Goal: Information Seeking & Learning: Find specific fact

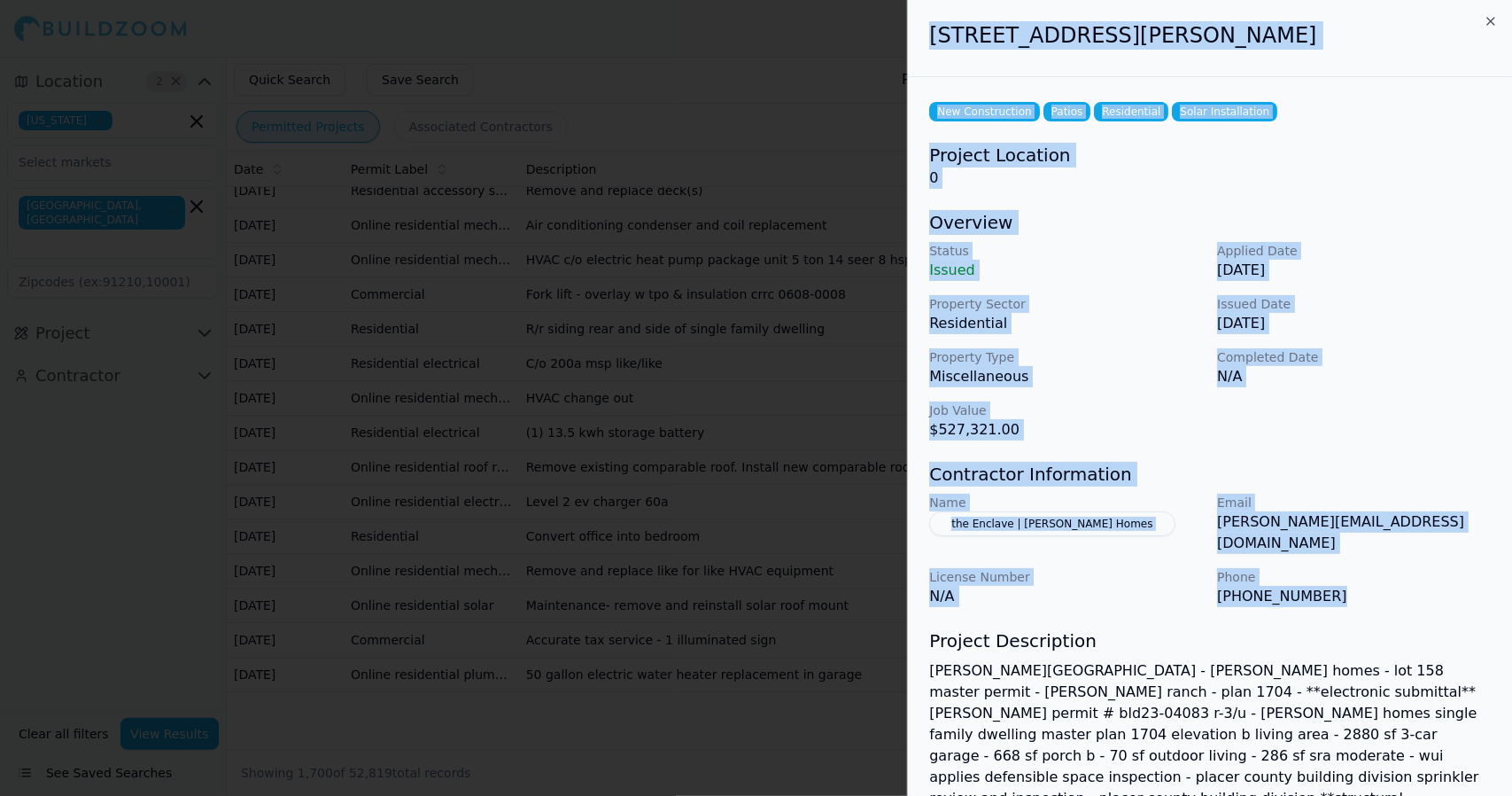
drag, startPoint x: 1351, startPoint y: 583, endPoint x: 931, endPoint y: 70, distance: 663.0
click at [931, 70] on div "[STREET_ADDRESS][PERSON_NAME] New Construction Patios Residential Solar Install…" at bounding box center [1209, 551] width 604 height 1103
copy div "[STREET_ADDRESS][PERSON_NAME] New Construction Patios Residential Solar Install…"
drag, startPoint x: 1000, startPoint y: 33, endPoint x: 999, endPoint y: 19, distance: 14.0
drag, startPoint x: 999, startPoint y: 19, endPoint x: 937, endPoint y: 74, distance: 82.9
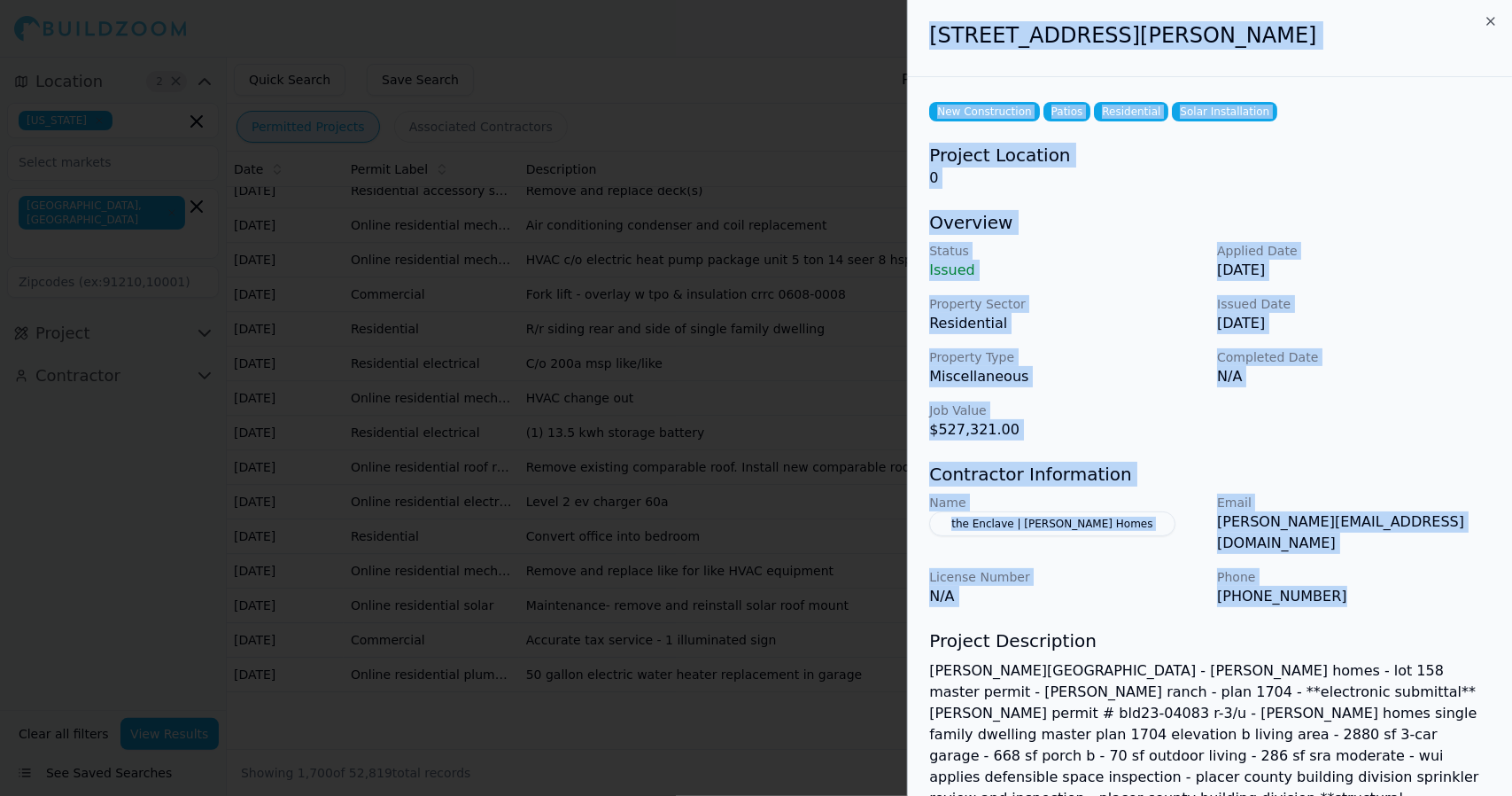
click at [937, 74] on div "[STREET_ADDRESS][PERSON_NAME]" at bounding box center [1209, 38] width 604 height 77
copy div "[STREET_ADDRESS][PERSON_NAME] New Construction Patios Residential Solar Install…"
click at [1484, 17] on icon "button" at bounding box center [1491, 21] width 14 height 14
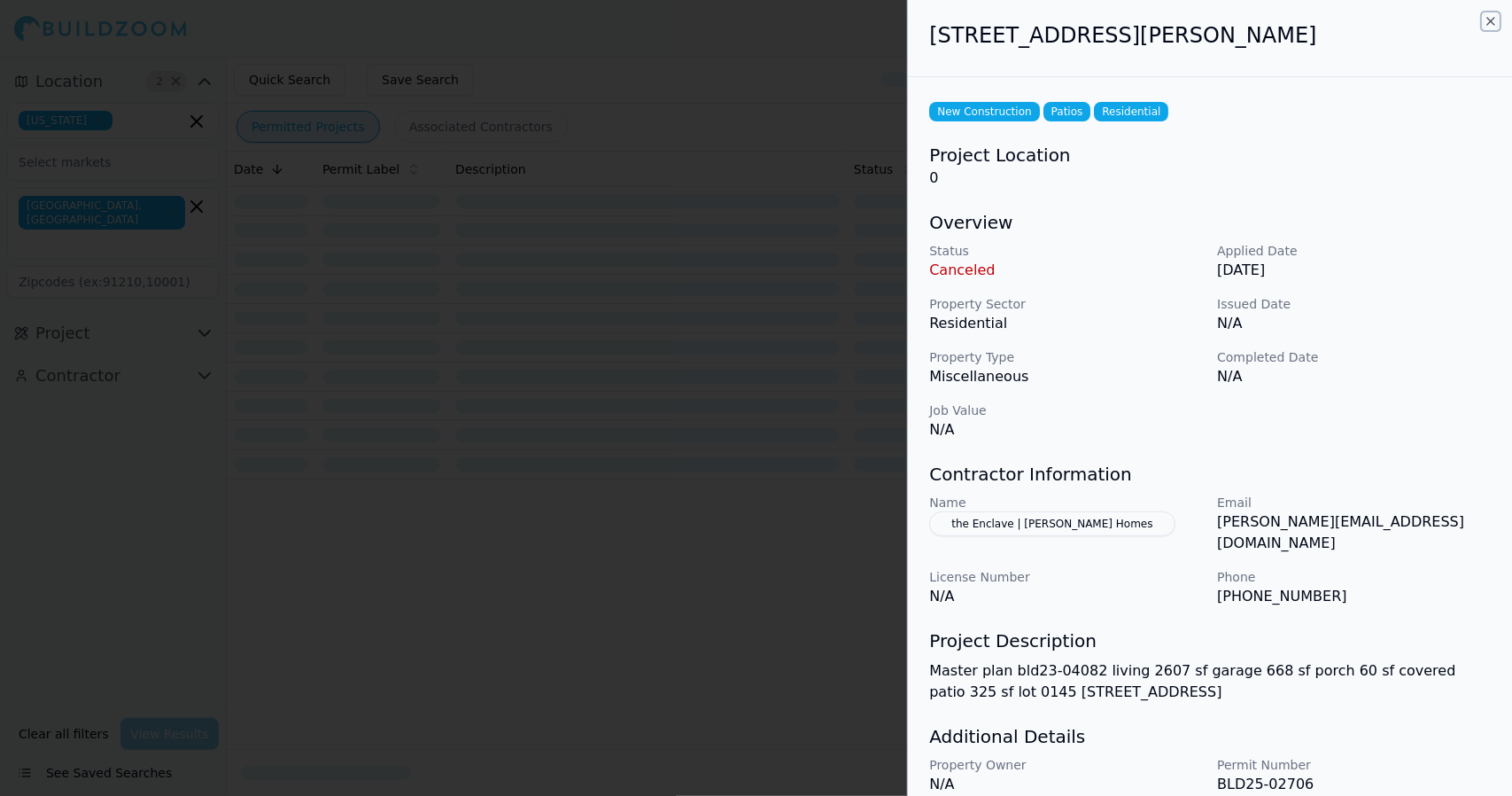
click at [1489, 20] on icon "button" at bounding box center [1491, 21] width 7 height 7
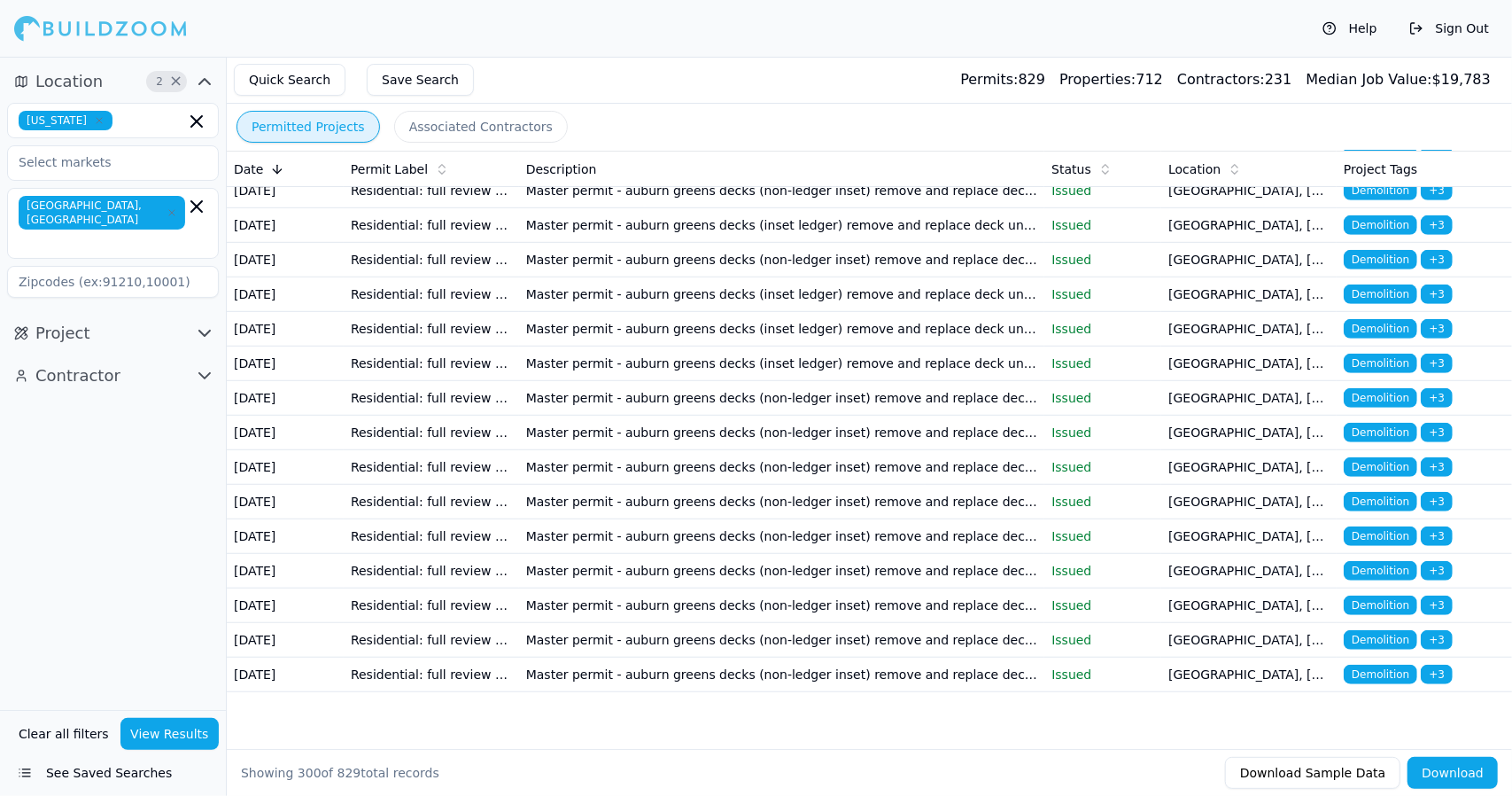
scroll to position [11116, 0]
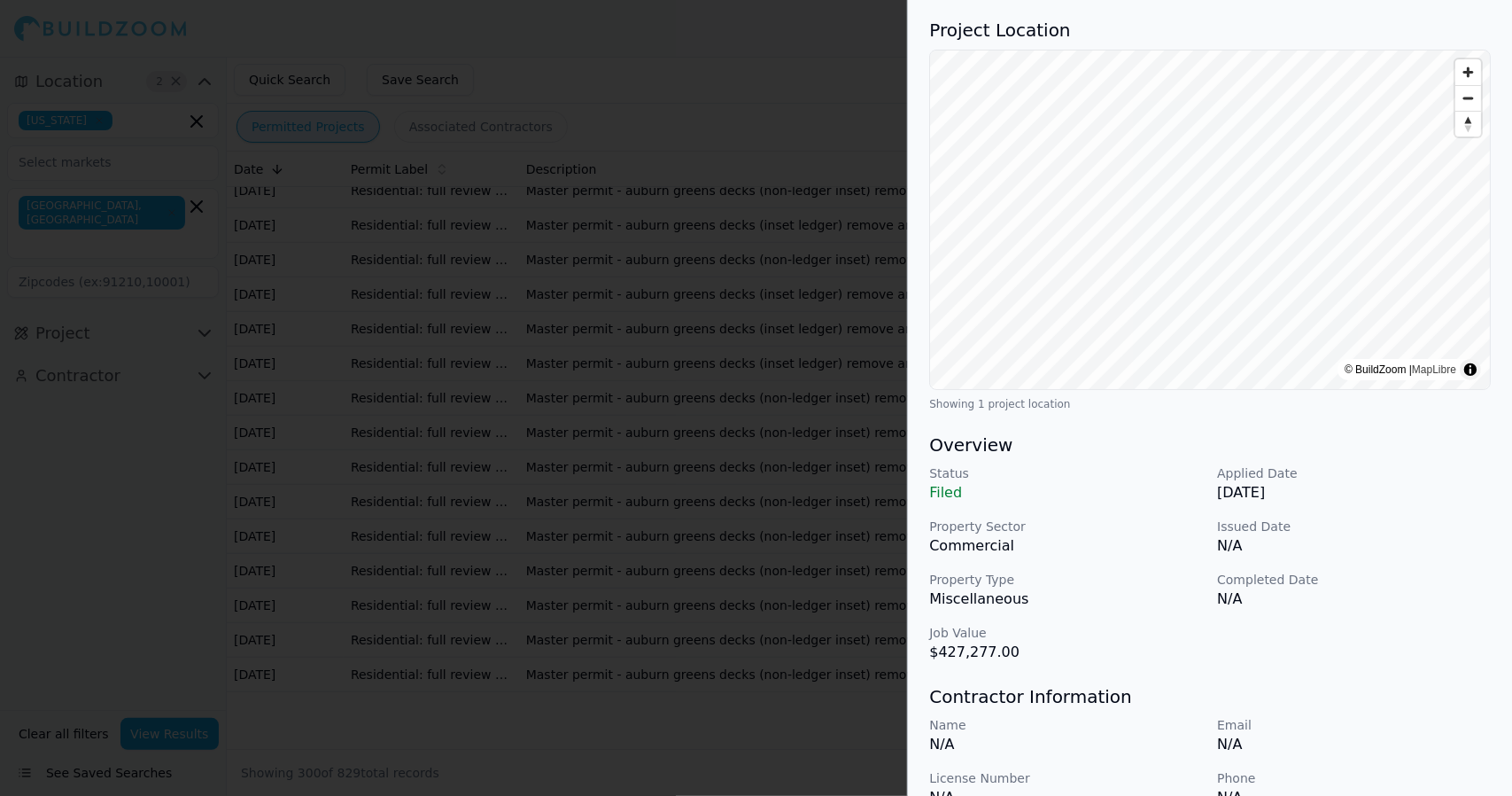
scroll to position [0, 0]
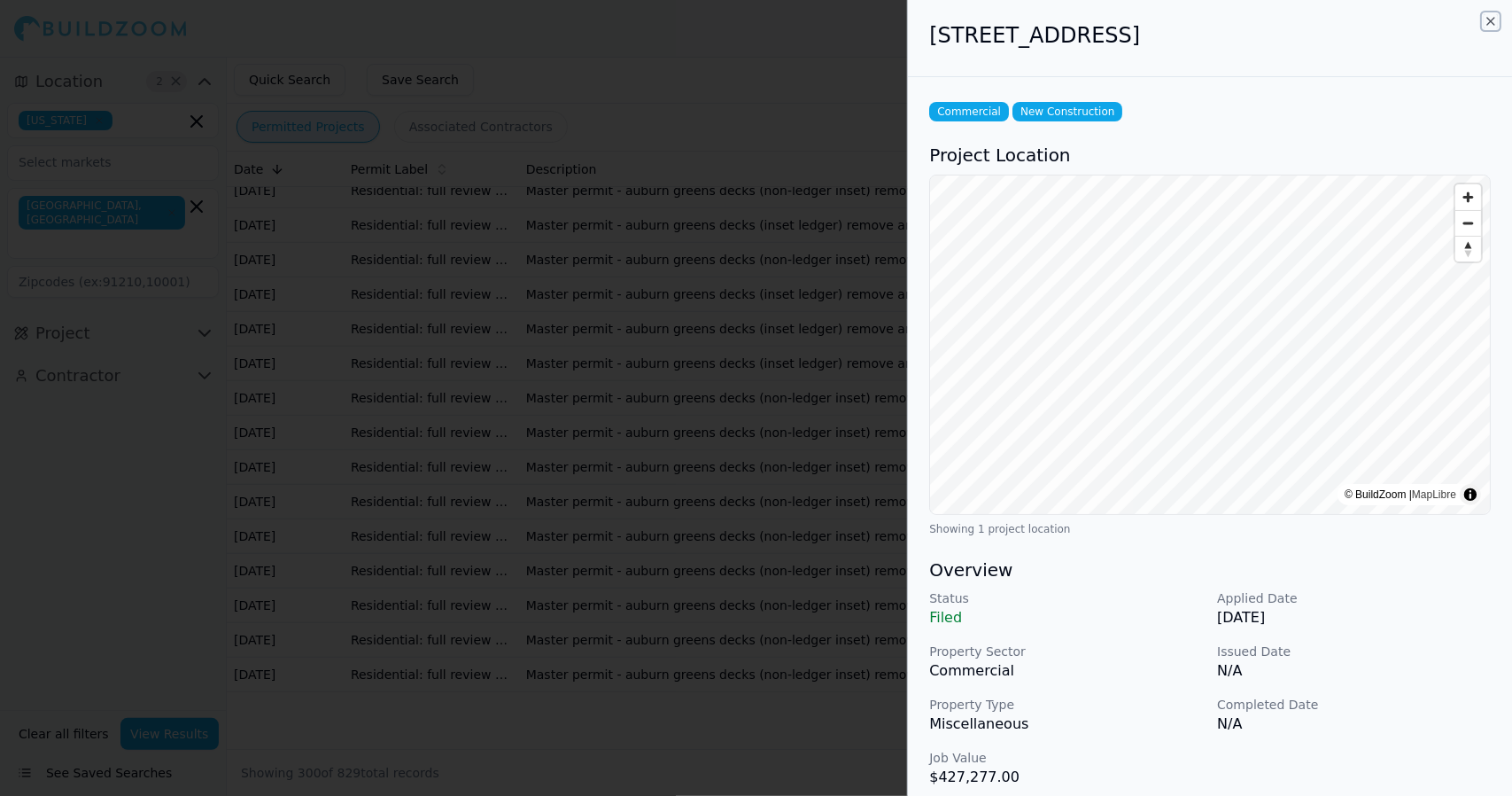
click at [1492, 15] on icon "button" at bounding box center [1491, 21] width 14 height 14
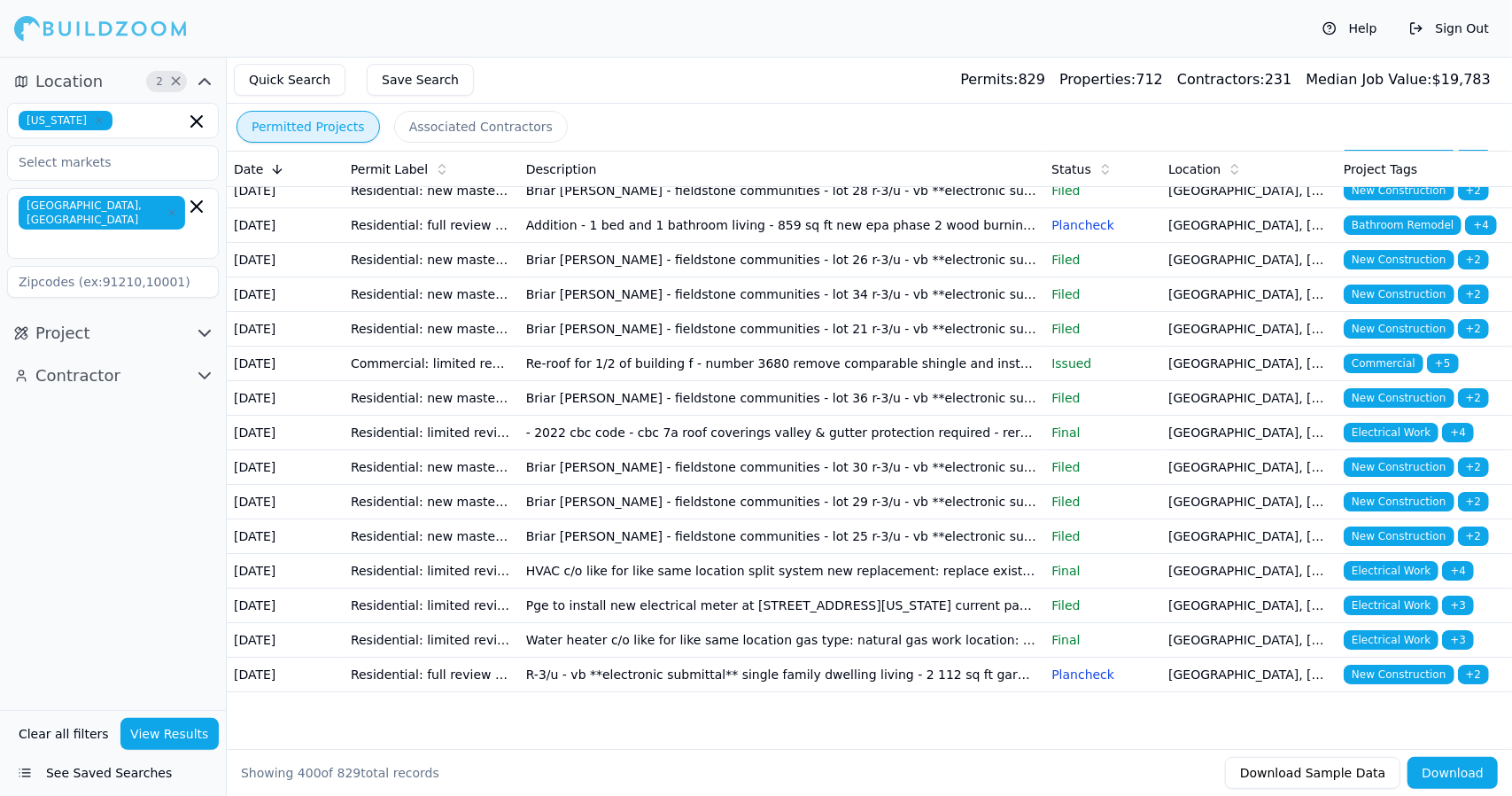
scroll to position [16810, 0]
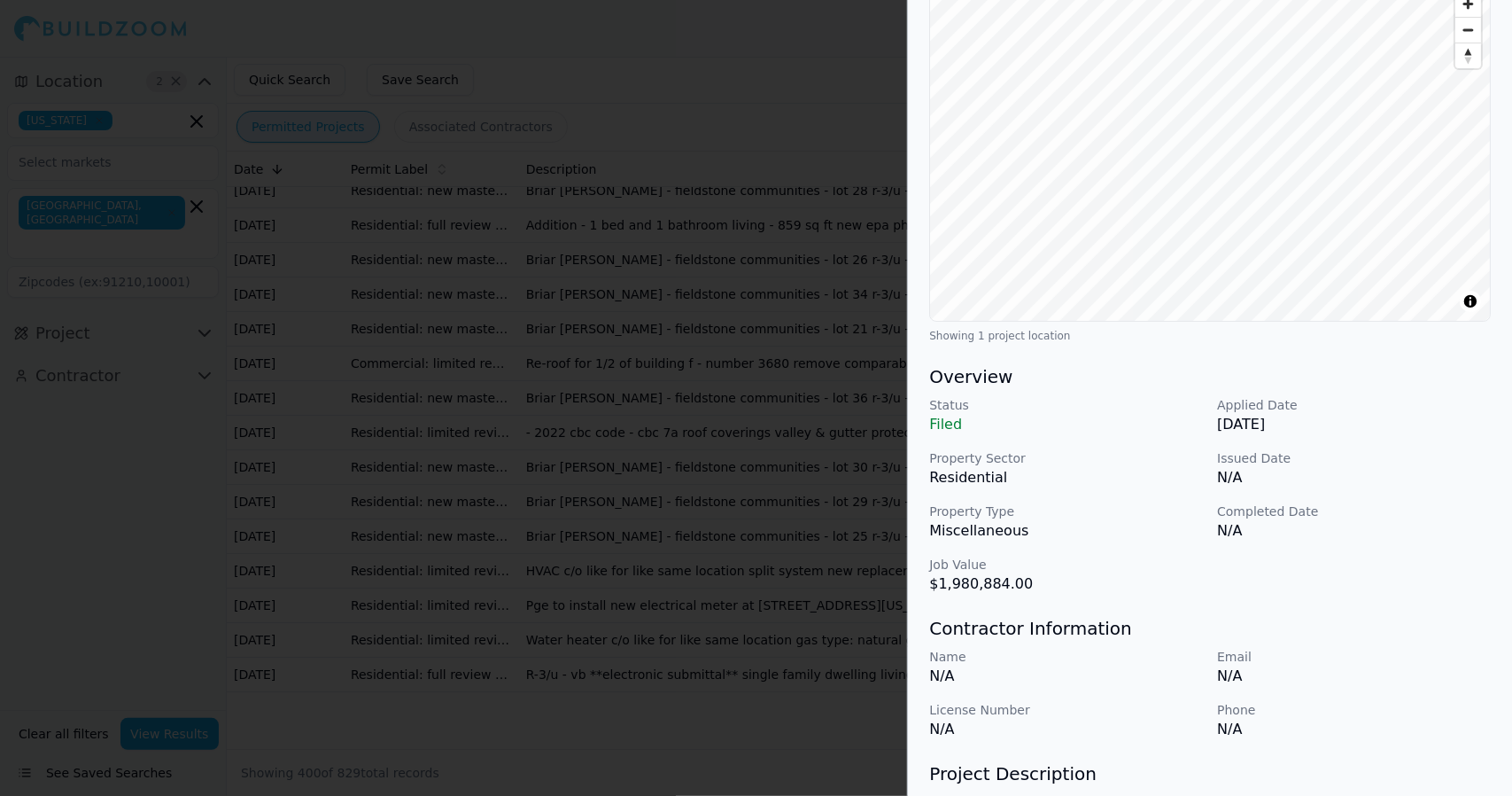
scroll to position [0, 0]
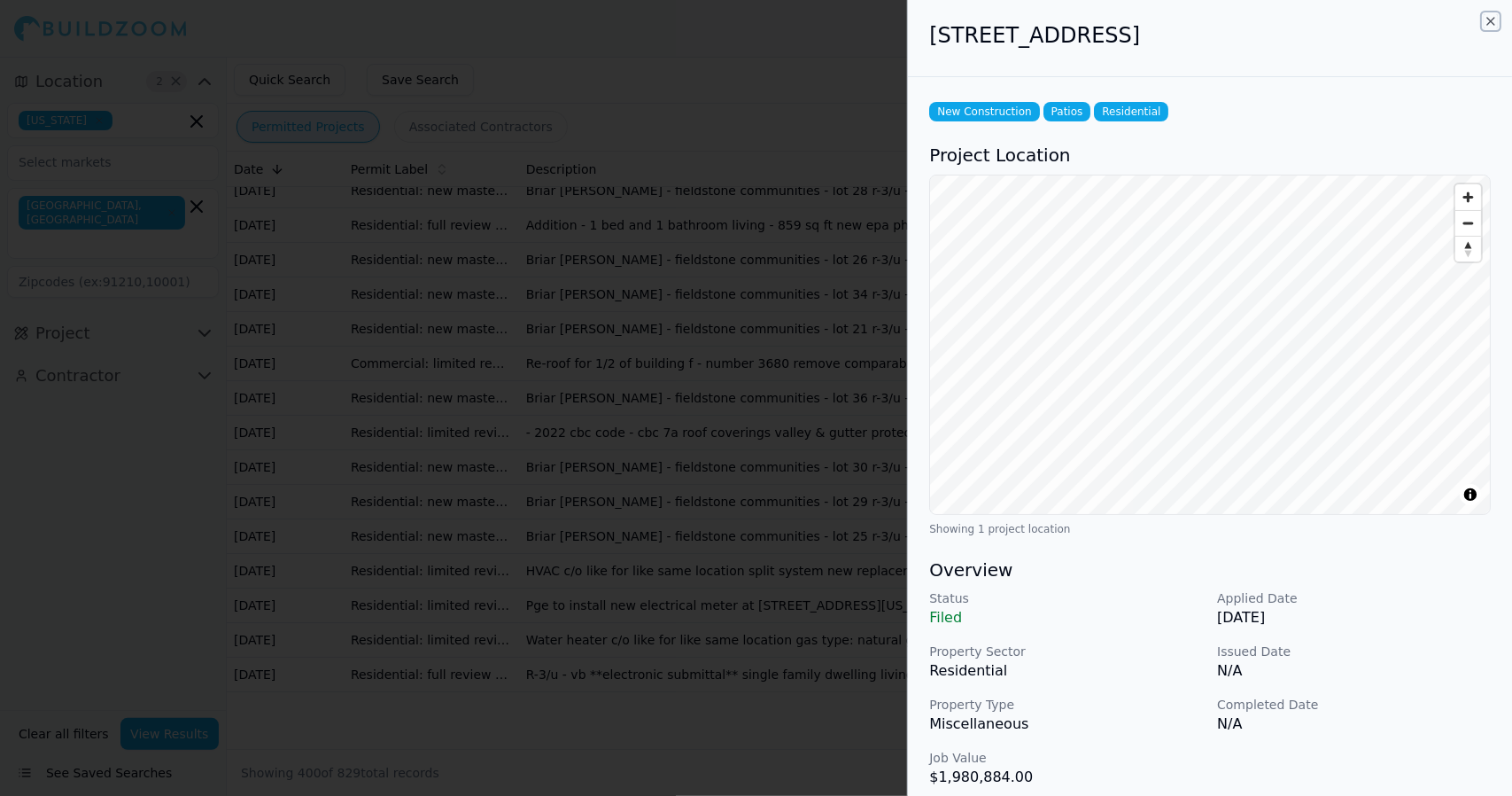
click at [1490, 18] on icon "button" at bounding box center [1491, 21] width 14 height 14
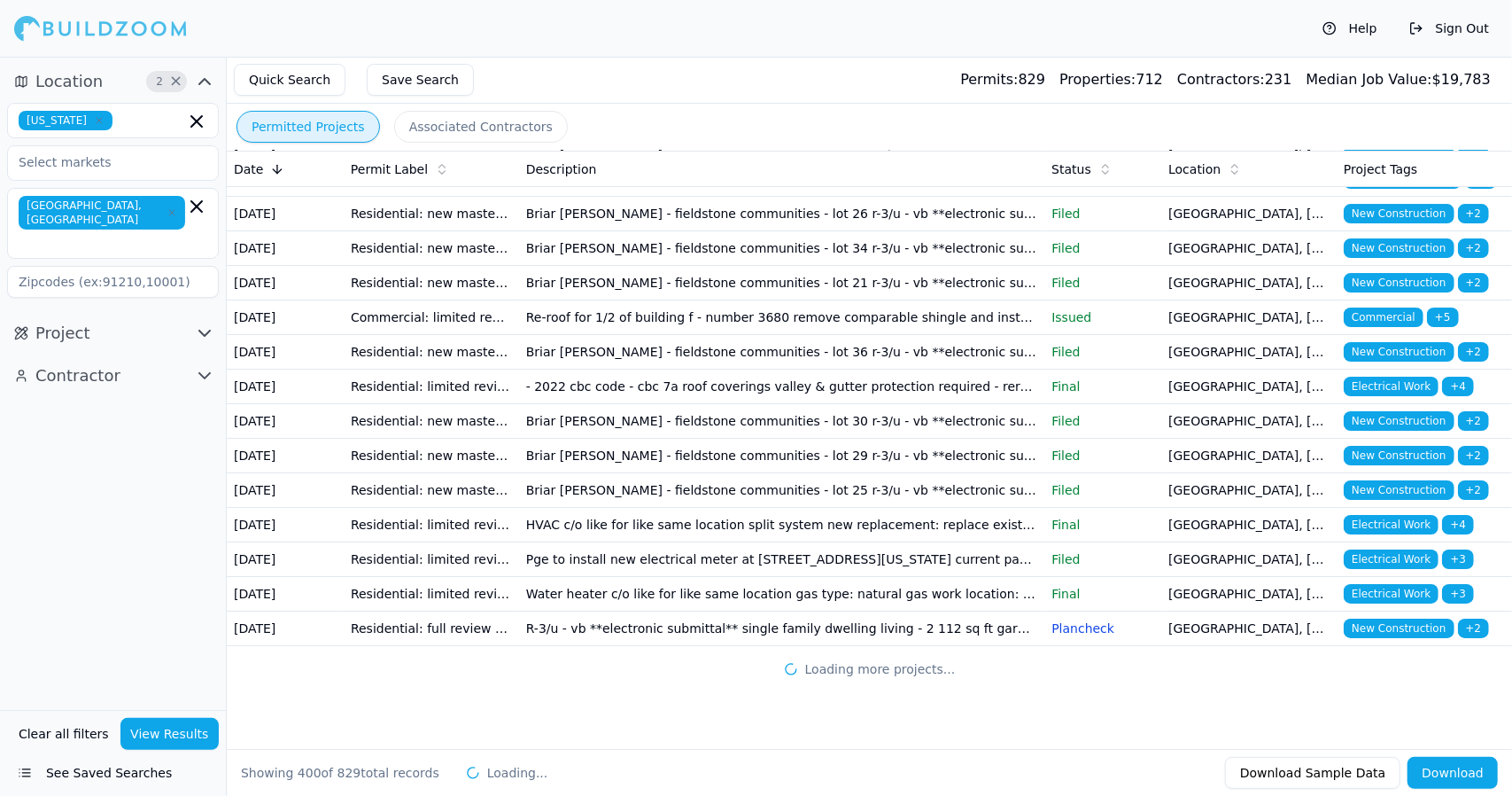
scroll to position [17505, 0]
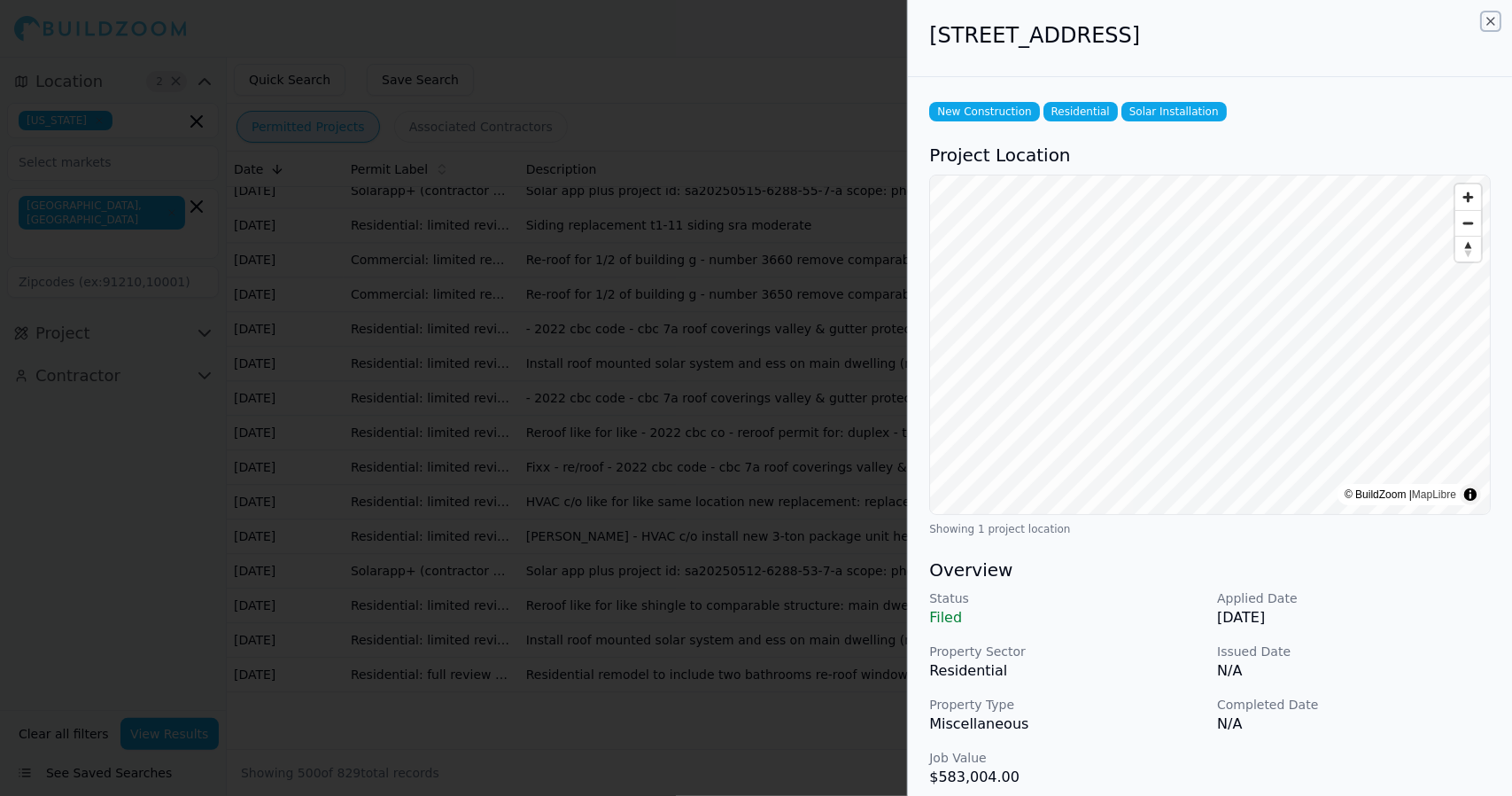
click at [1485, 18] on icon "button" at bounding box center [1491, 21] width 14 height 14
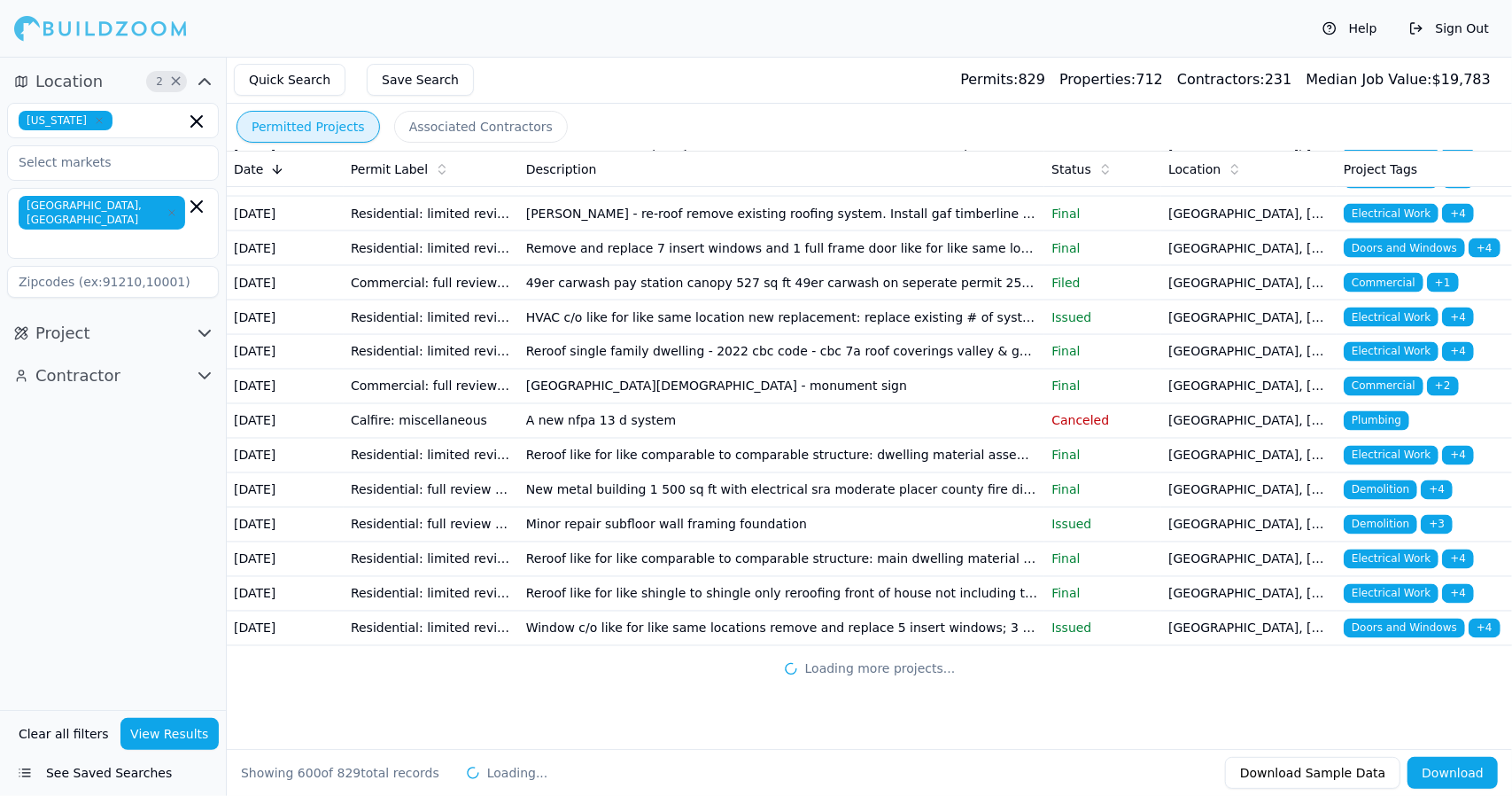
scroll to position [27769, 0]
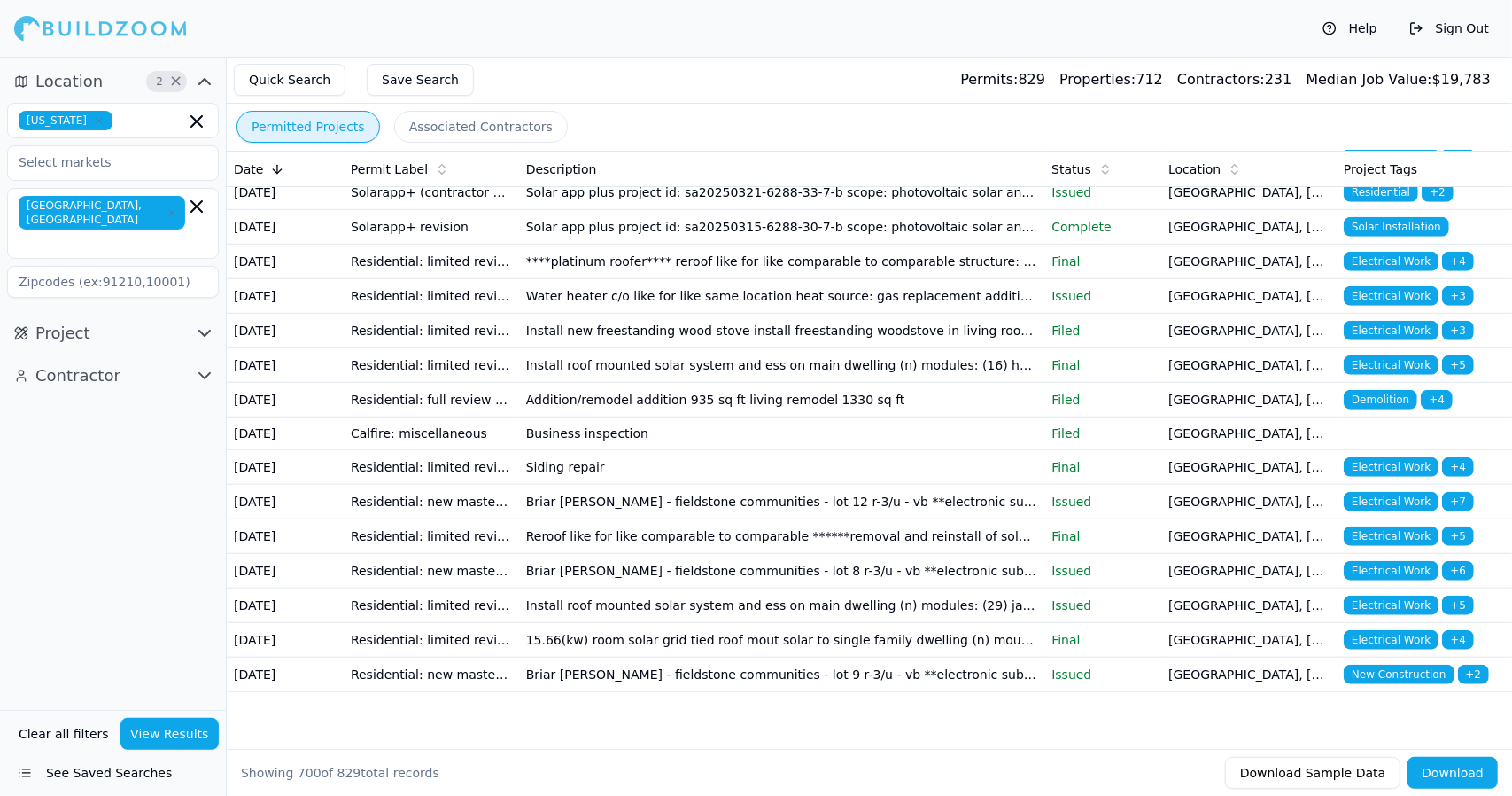
click at [1485, 15] on button "Sign Out" at bounding box center [1449, 28] width 98 height 28
click at [295, 78] on button "Quick Search" at bounding box center [290, 80] width 112 height 32
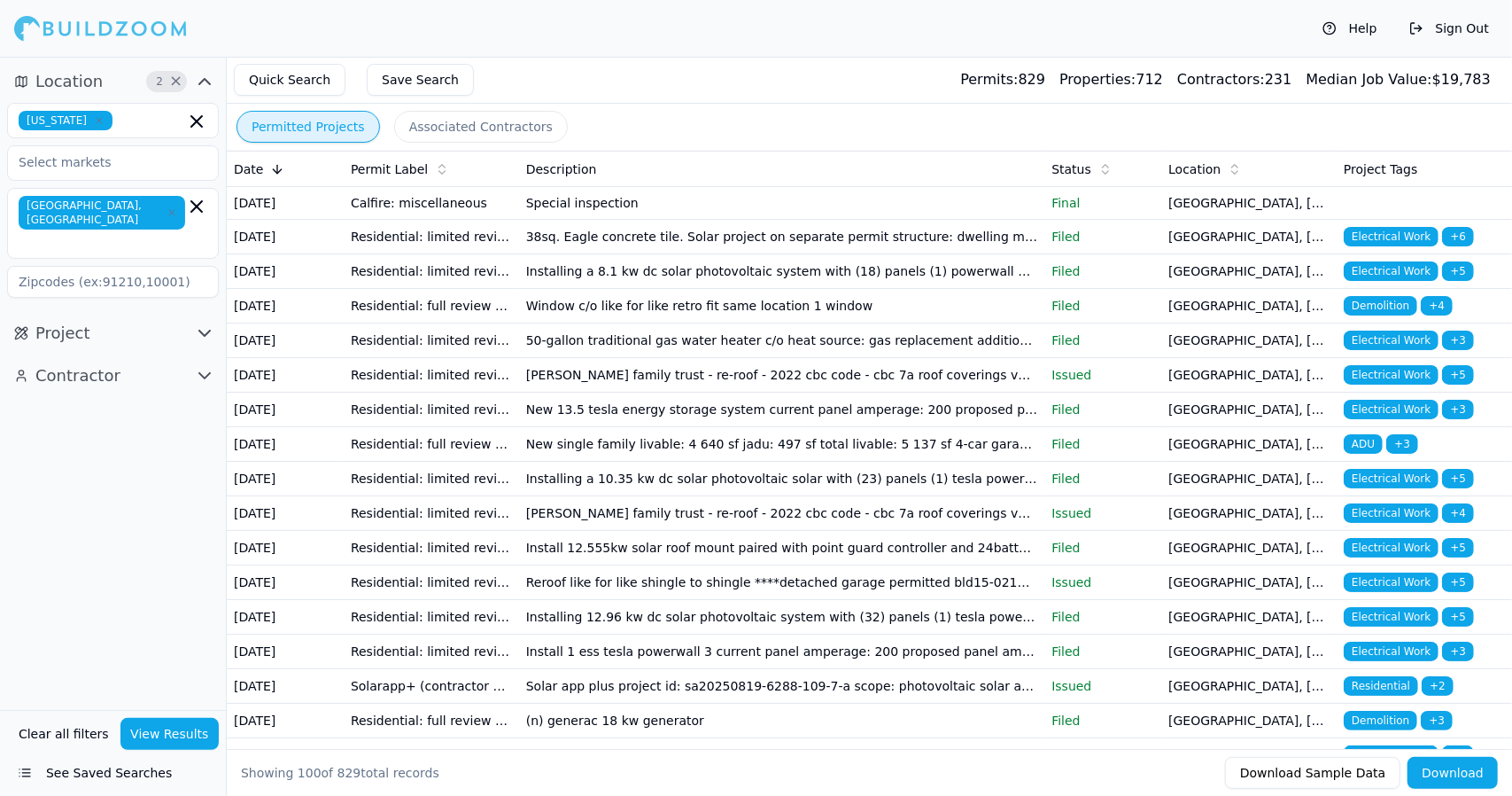
click at [1231, 166] on icon at bounding box center [1235, 169] width 14 height 14
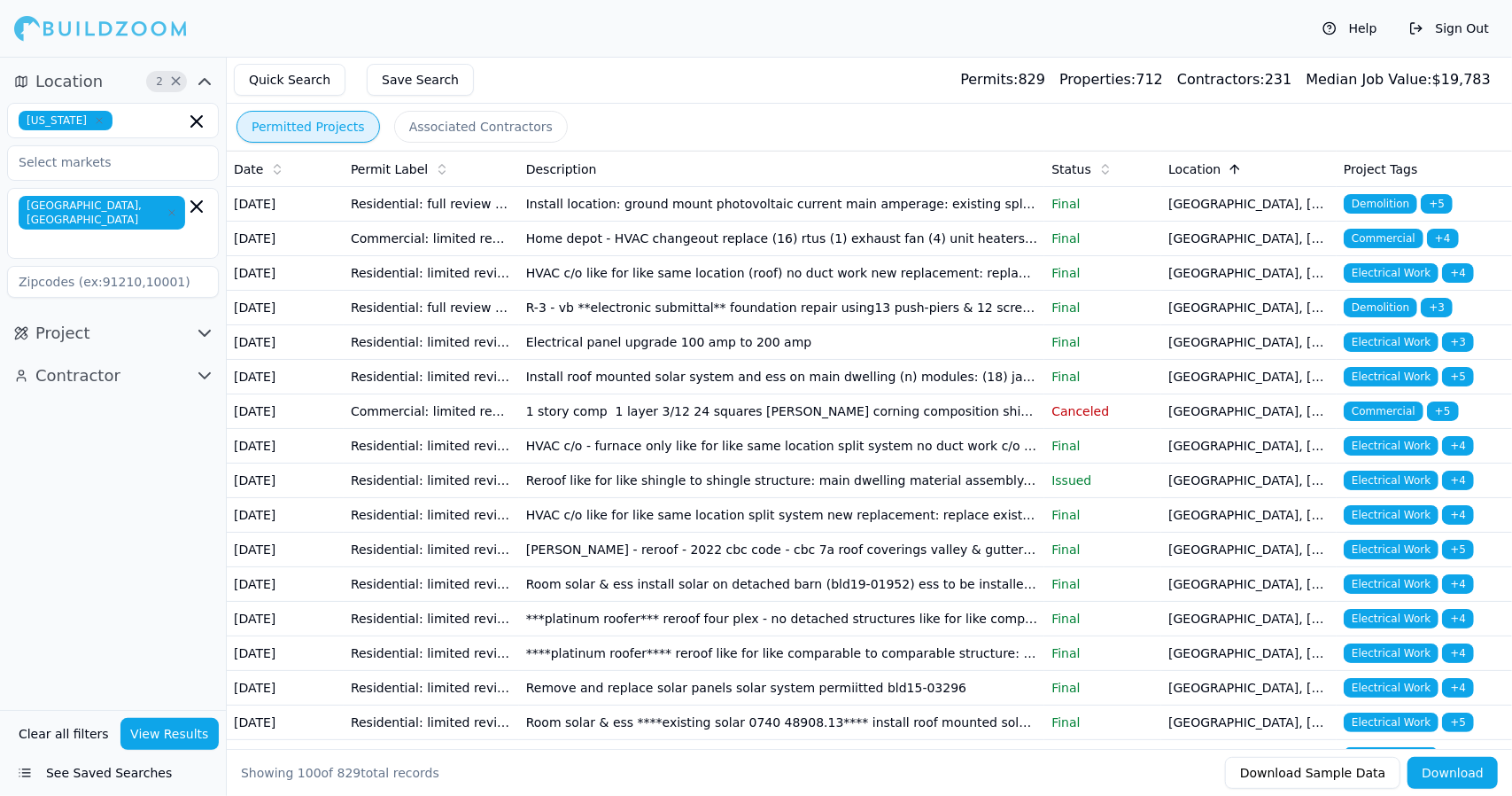
click at [1232, 166] on icon at bounding box center [1235, 167] width 8 height 4
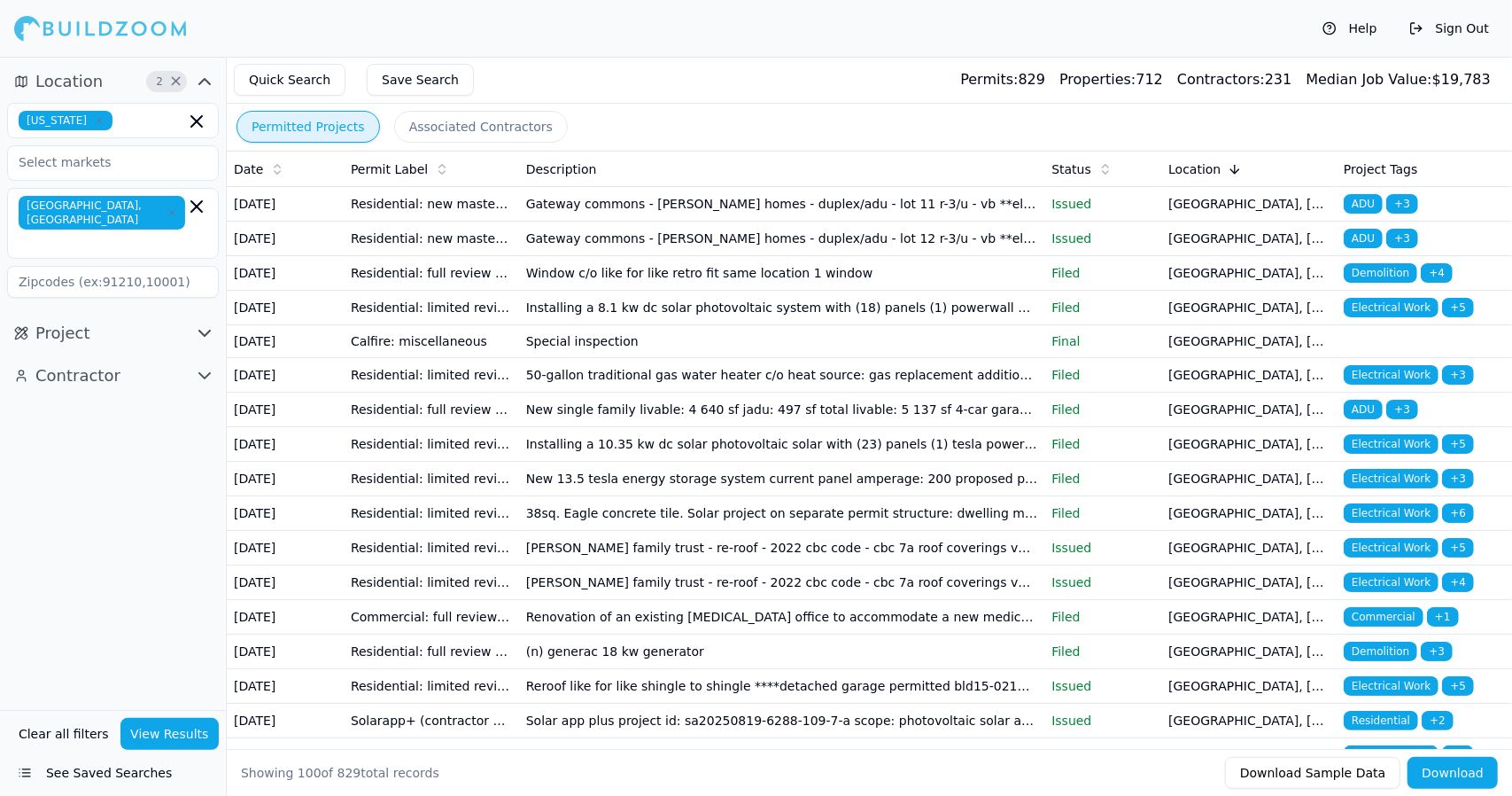
drag, startPoint x: 1364, startPoint y: 199, endPoint x: 1310, endPoint y: 146, distance: 75.7
click at [1310, 146] on div "Permitted Projects Associated Contractors" at bounding box center [870, 127] width 1286 height 46
click at [1356, 196] on span "ADU" at bounding box center [1364, 204] width 39 height 20
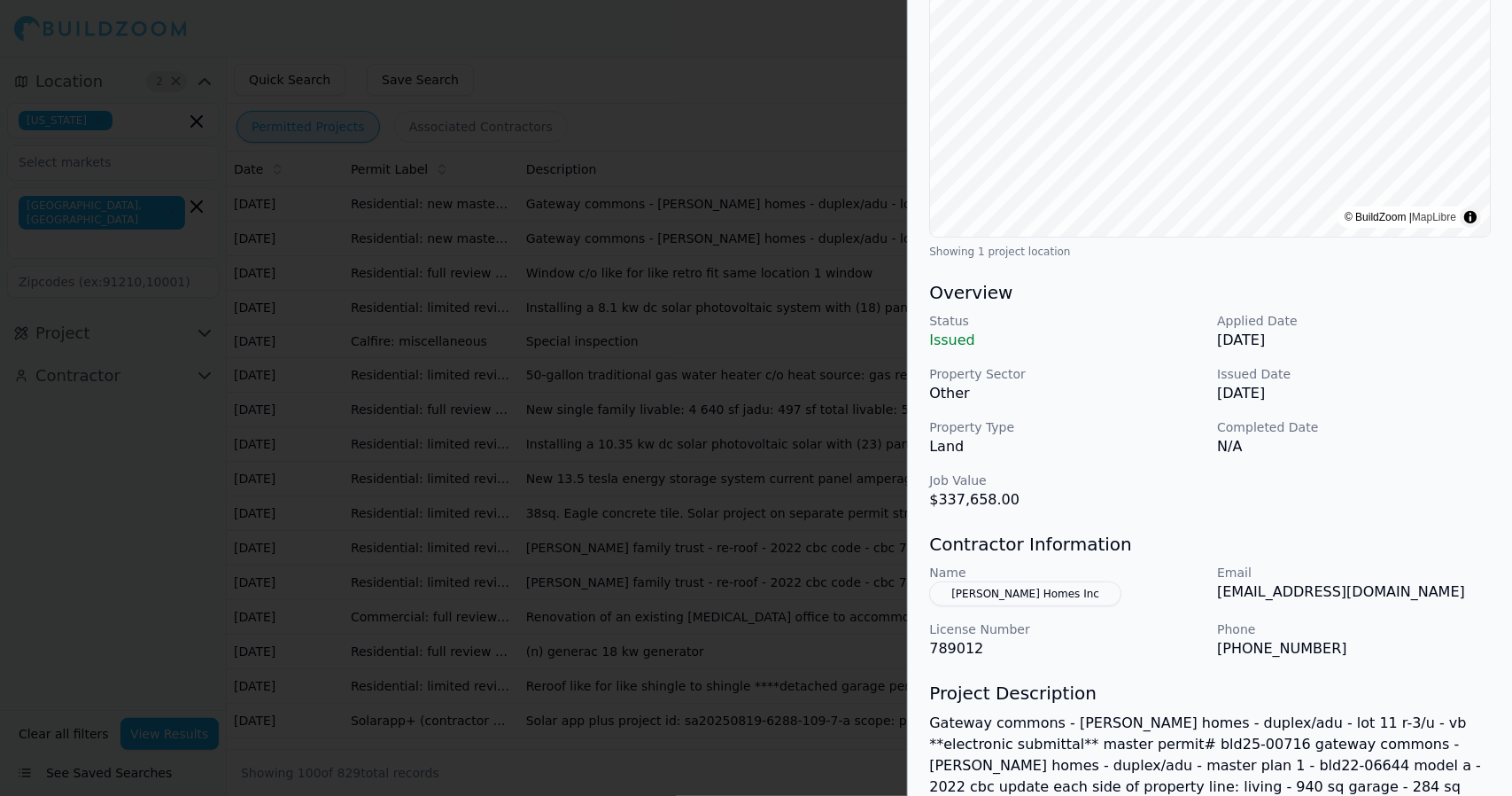
scroll to position [278, 0]
click at [1090, 453] on p "Land" at bounding box center [1066, 445] width 273 height 21
click at [1256, 697] on h3 "Project Description" at bounding box center [1209, 692] width 562 height 25
click at [1237, 703] on div "Project Description Gateway commons - haldeman homes - duplex/adu - lot 11 r-3/…" at bounding box center [1209, 802] width 562 height 245
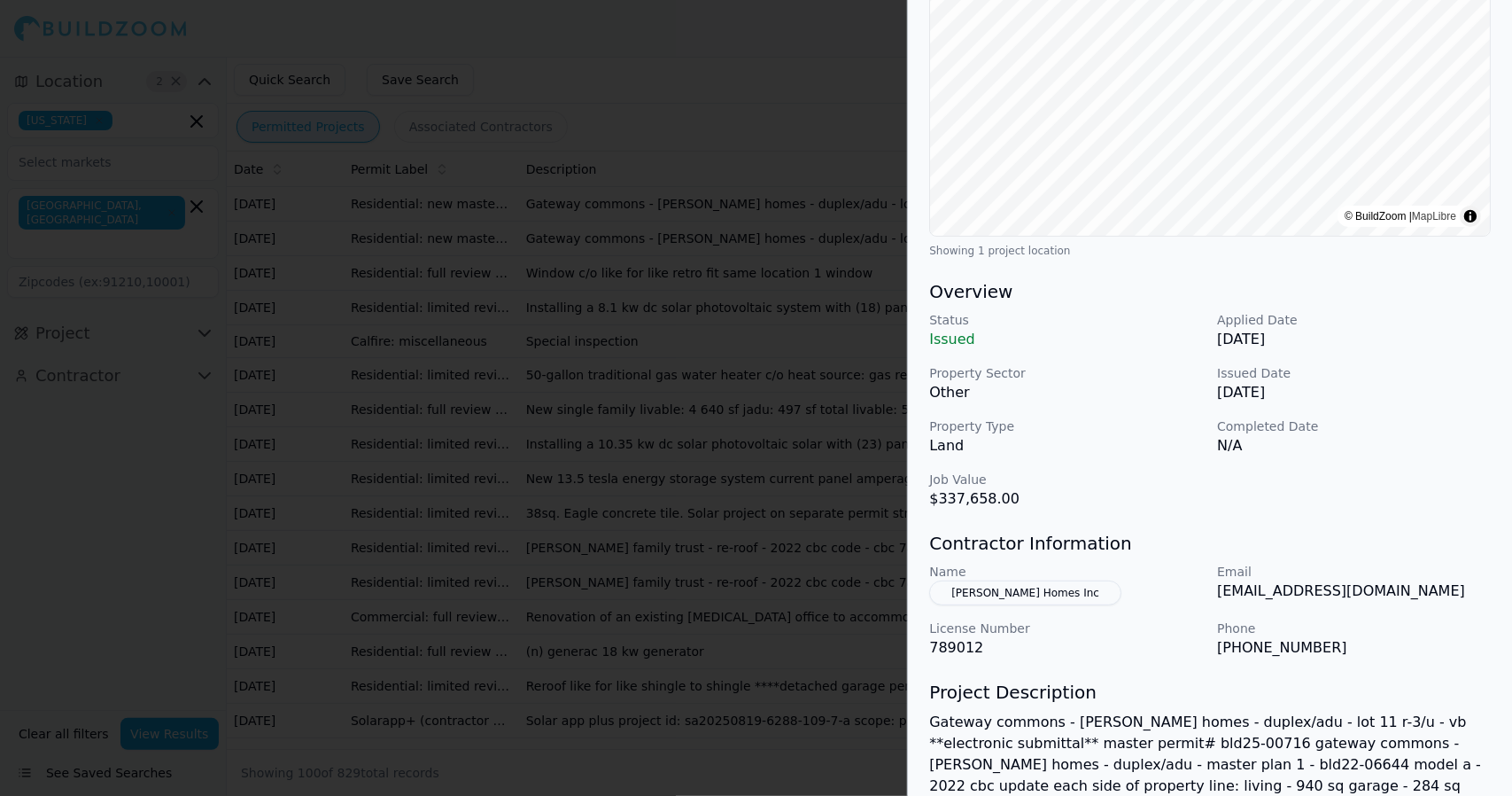
click at [1186, 701] on h3 "Project Description" at bounding box center [1209, 692] width 562 height 25
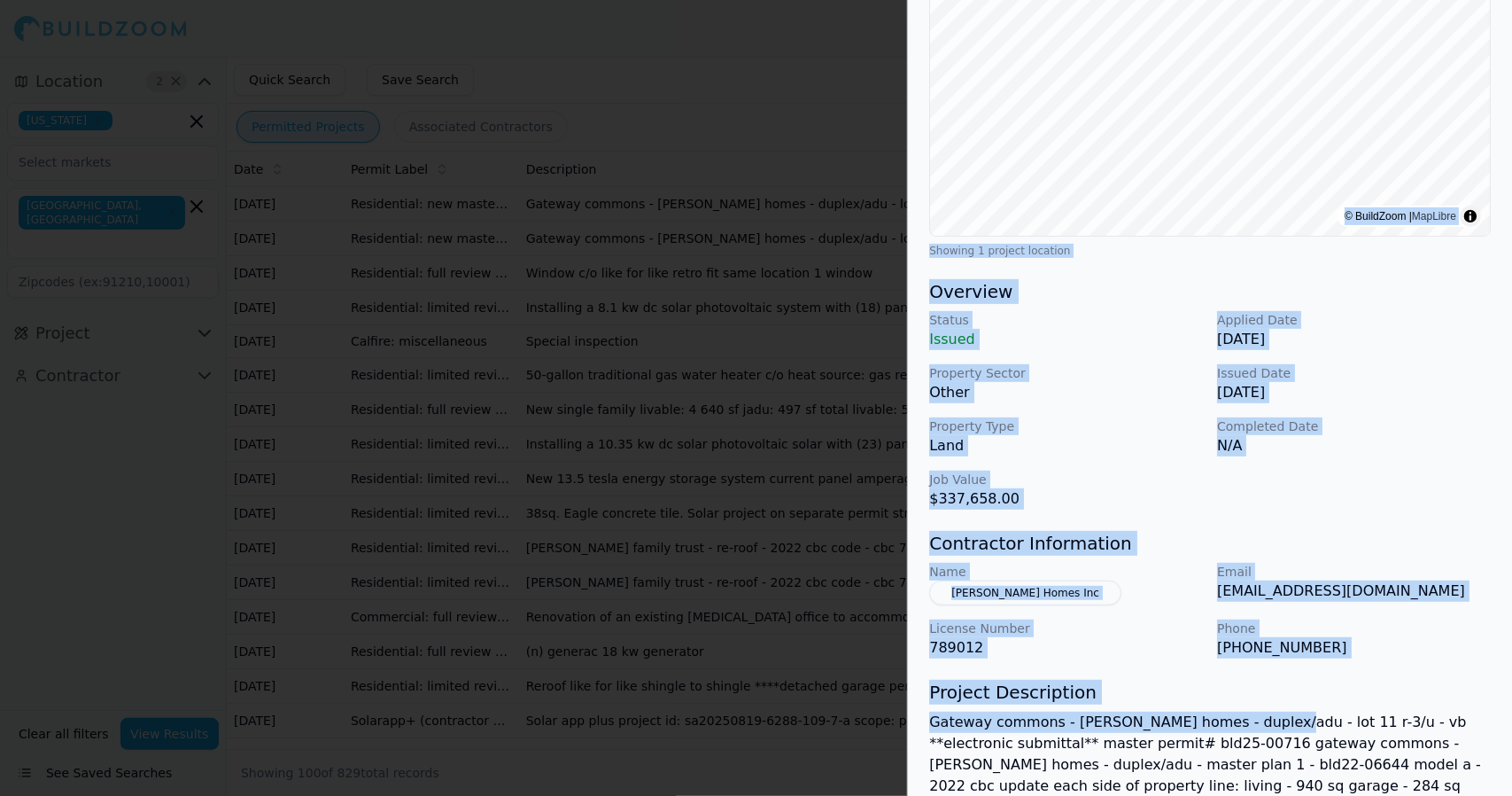
drag, startPoint x: 1262, startPoint y: 726, endPoint x: 917, endPoint y: 233, distance: 601.7
click at [917, 233] on div "ADU New Construction Residential Solar Installation Project Location © BuildZoo…" at bounding box center [1209, 445] width 604 height 1292
click at [1075, 296] on h3 "Overview" at bounding box center [1209, 291] width 562 height 25
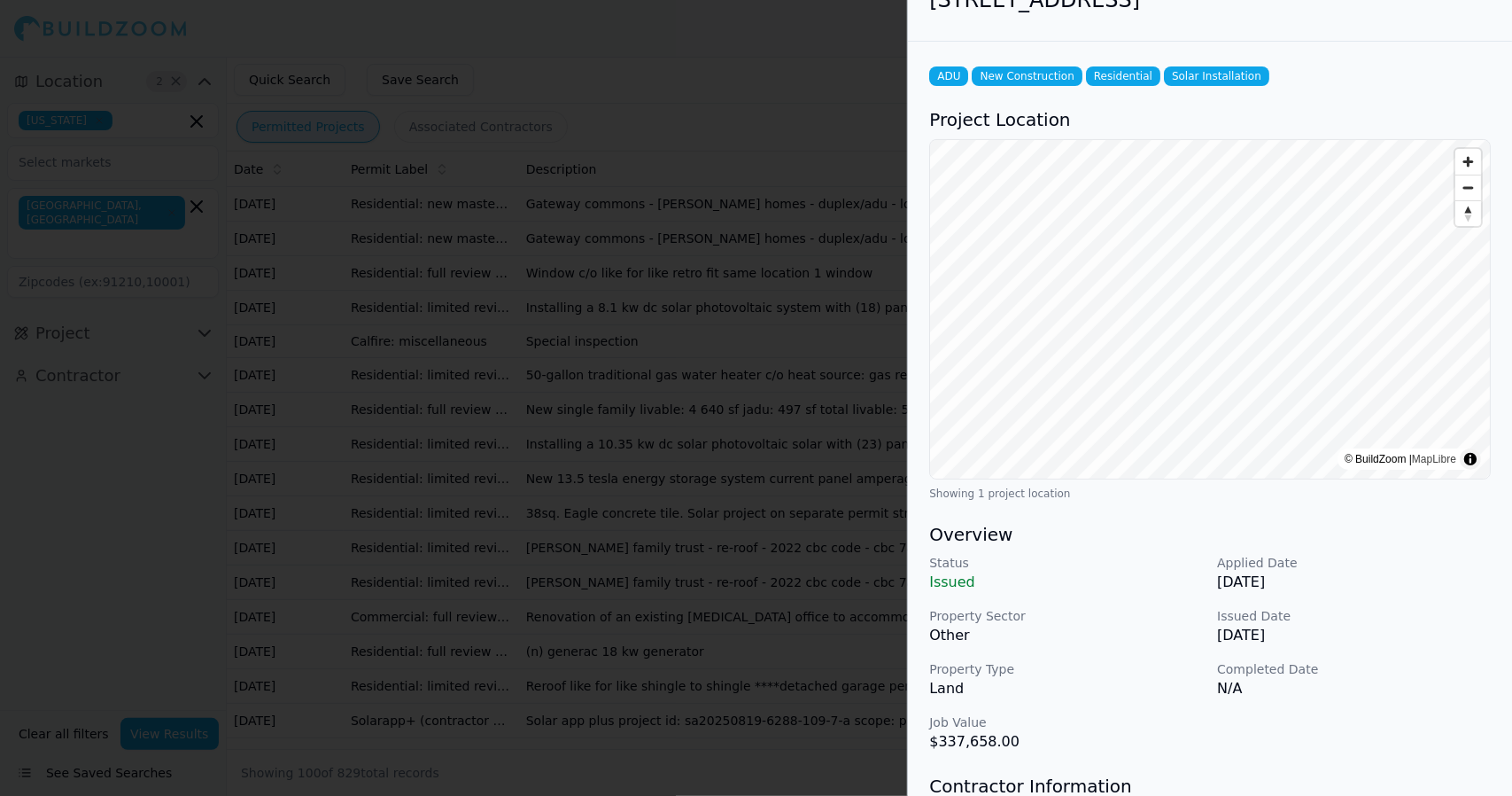
scroll to position [0, 0]
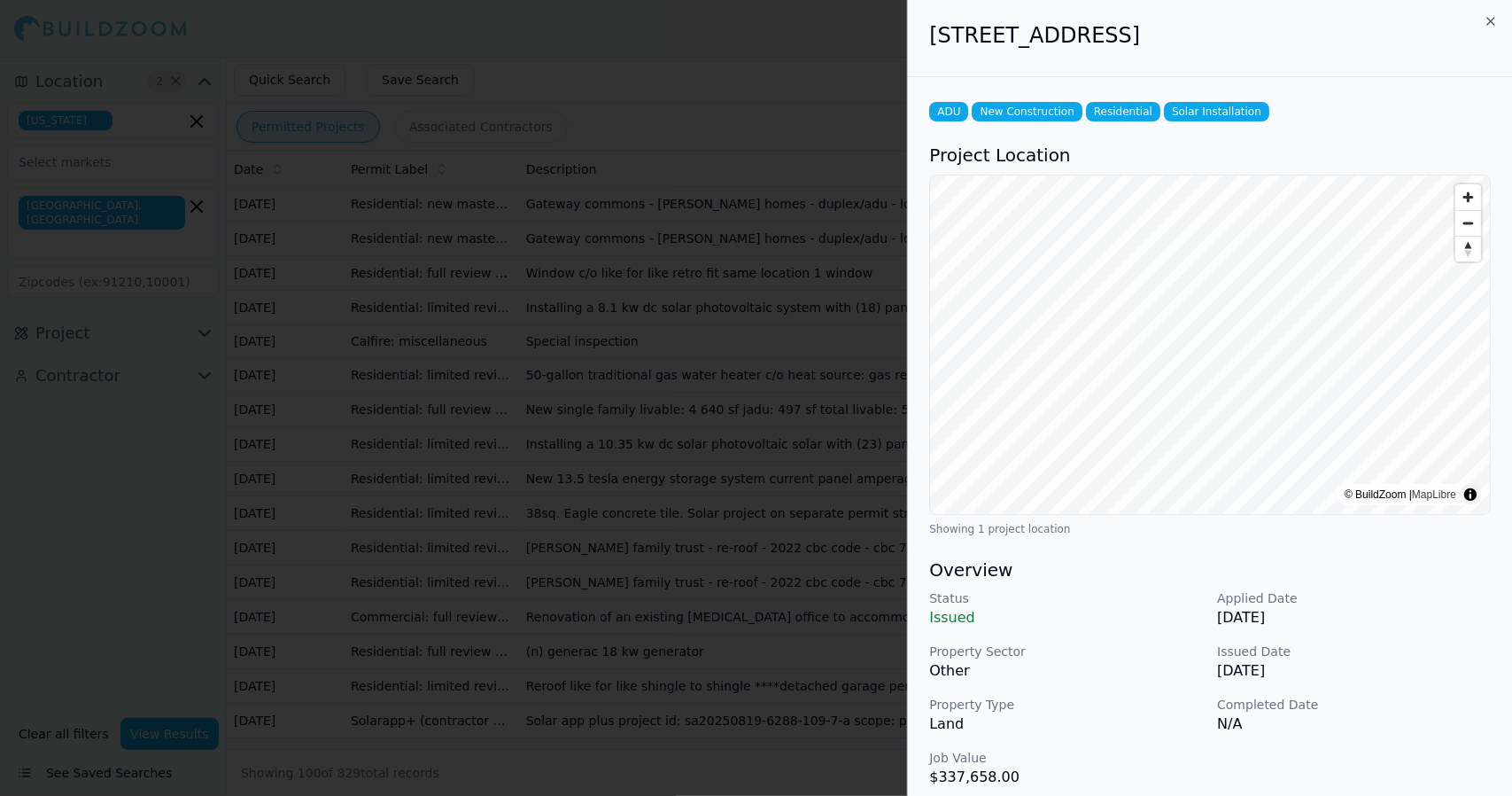
click at [1304, 540] on div "ADU New Construction Residential Solar Installation Project Location © BuildZoo…" at bounding box center [1209, 723] width 604 height 1292
click at [1470, 223] on span "Zoom out" at bounding box center [1468, 224] width 26 height 25
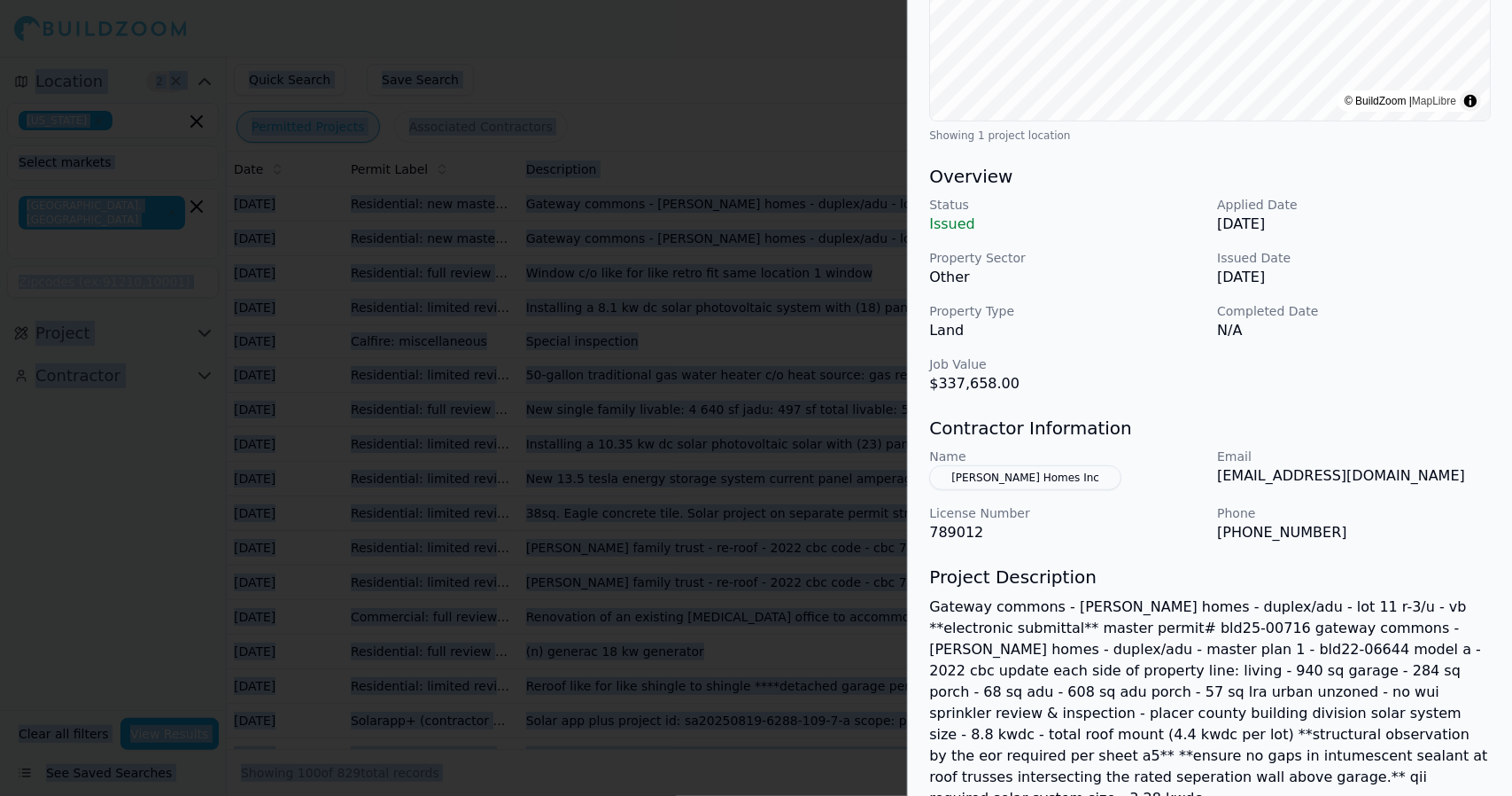
scroll to position [551, 0]
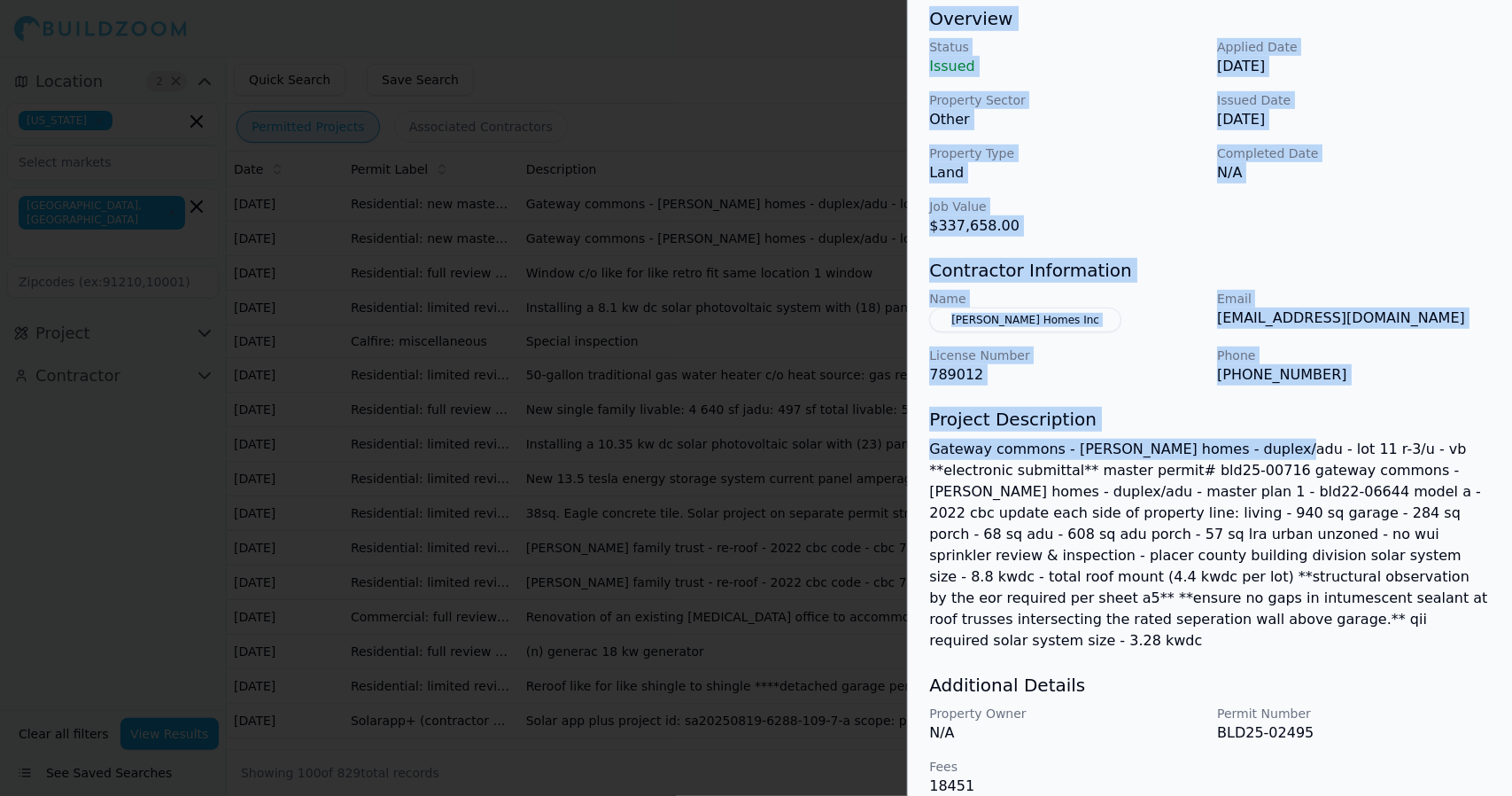
drag, startPoint x: 926, startPoint y: 40, endPoint x: 1265, endPoint y: 442, distance: 525.9
click at [1265, 442] on div "2650 Commons Pl, North Auburn, CA, 95603 ADU New Construction Residential Solar…" at bounding box center [1209, 133] width 604 height 1368
copy div "2650 Commons Pl, North Auburn, CA, 95603 ADU New Construction Residential Solar…"
